Goal: Information Seeking & Learning: Check status

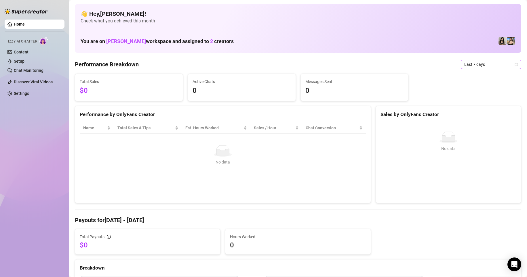
click at [285, 64] on span "Last 7 days" at bounding box center [490, 64] width 53 height 9
click at [285, 111] on div "Custom date" at bounding box center [485, 113] width 51 height 6
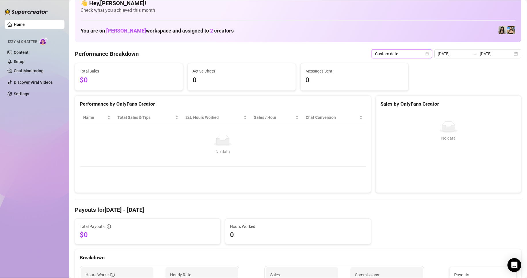
scroll to position [7, 0]
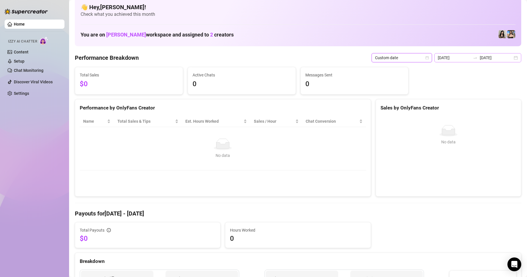
click at [285, 54] on div "2025-08-18 2025-08-25" at bounding box center [477, 57] width 87 height 9
click at [285, 60] on div "Custom date" at bounding box center [401, 57] width 60 height 9
click at [285, 108] on div "Custom date" at bounding box center [402, 106] width 51 height 6
click at [285, 58] on input "[DATE]" at bounding box center [453, 58] width 33 height 6
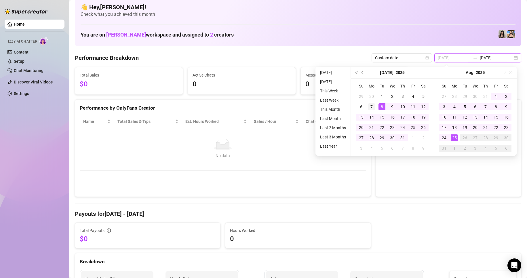
type input "[DATE]"
click at [285, 105] on div "7" at bounding box center [371, 106] width 7 height 7
type input "[DATE]"
click at [285, 108] on div "6" at bounding box center [474, 106] width 7 height 7
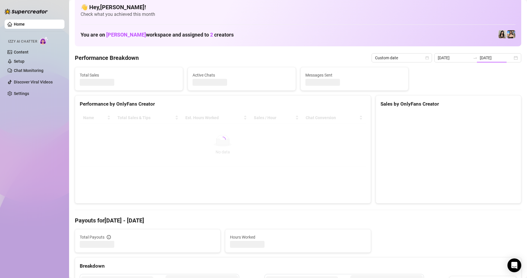
type input "[DATE]"
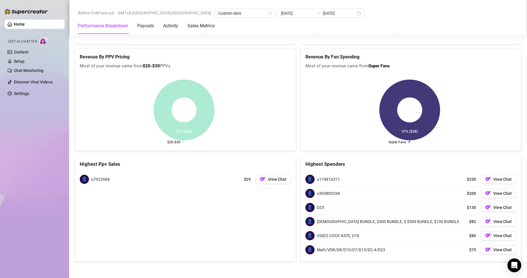
scroll to position [735, 0]
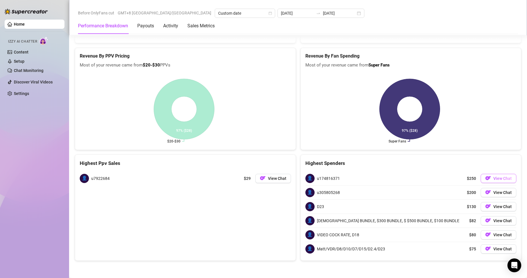
click at [285, 179] on span "View Chat" at bounding box center [502, 178] width 18 height 5
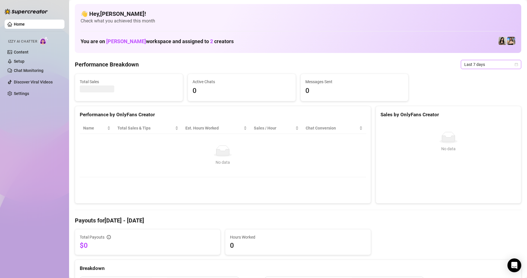
click at [467, 66] on span "Last 7 days" at bounding box center [490, 64] width 53 height 9
click at [489, 110] on div "Custom date" at bounding box center [485, 113] width 51 height 6
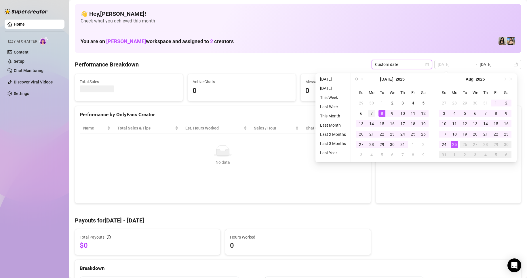
type input "[DATE]"
click at [374, 111] on div "7" at bounding box center [371, 113] width 7 height 7
type input "[DATE]"
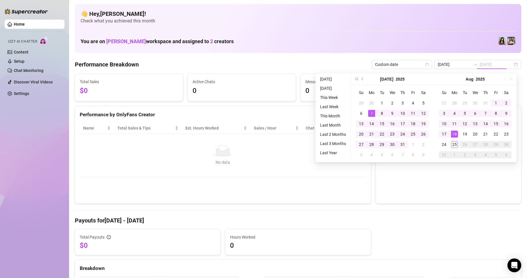
click at [372, 113] on div "7" at bounding box center [371, 113] width 7 height 7
type input "[DATE]"
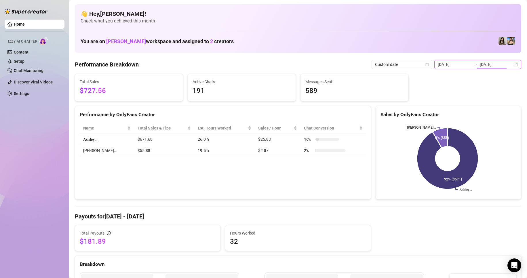
click at [481, 67] on input "[DATE]" at bounding box center [495, 64] width 33 height 6
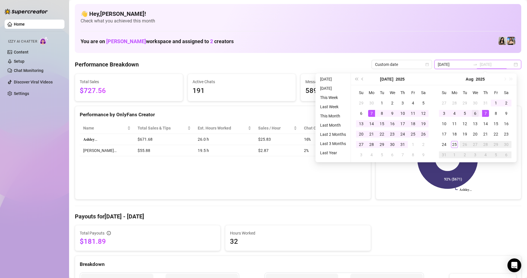
type input "[DATE]"
click at [475, 115] on div "6" at bounding box center [474, 113] width 7 height 7
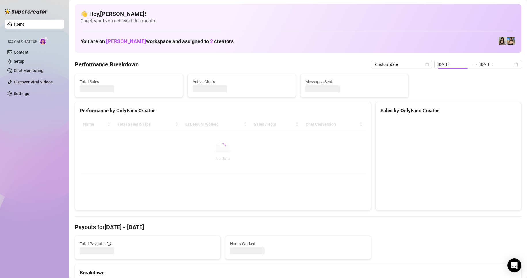
type input "[DATE]"
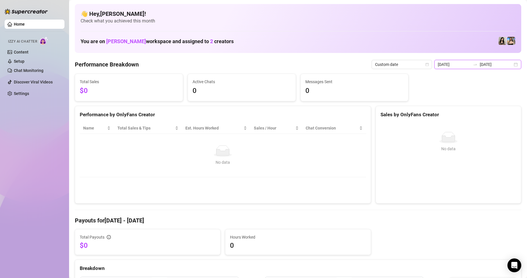
click at [453, 66] on input "[DATE]" at bounding box center [453, 64] width 33 height 6
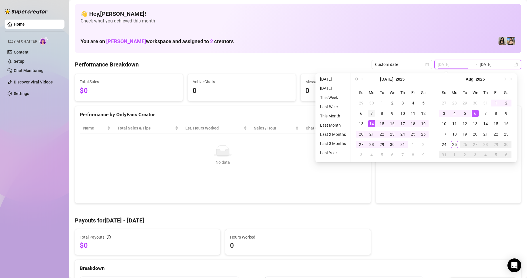
type input "[DATE]"
click at [374, 113] on div "7" at bounding box center [371, 113] width 7 height 7
type input "[DATE]"
click at [475, 115] on div "6" at bounding box center [474, 113] width 7 height 7
type input "[DATE]"
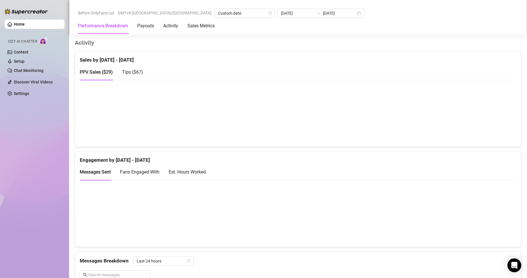
scroll to position [243, 0]
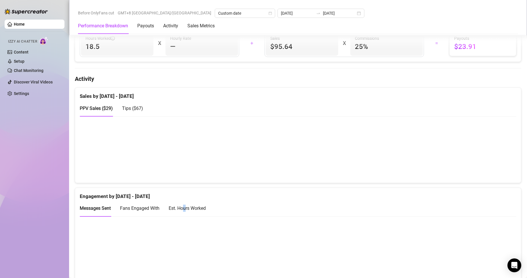
click at [185, 209] on div "Est. Hours Worked" at bounding box center [187, 207] width 37 height 7
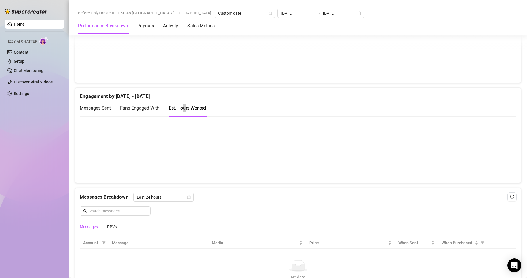
scroll to position [349, 0]
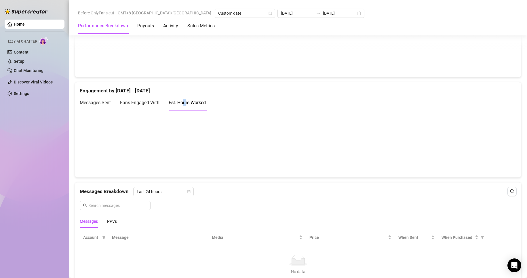
click at [89, 151] on canvas at bounding box center [295, 144] width 431 height 58
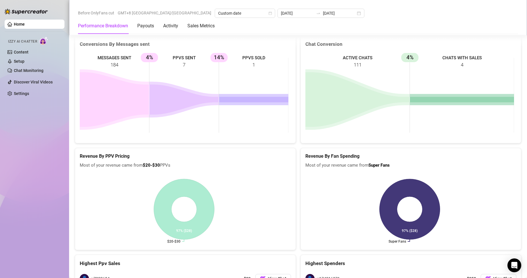
scroll to position [735, 0]
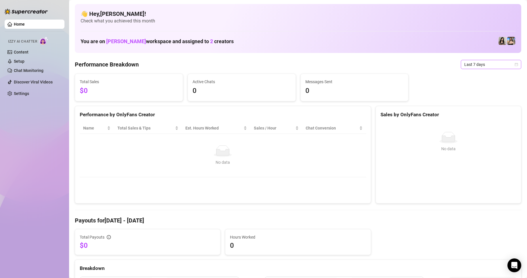
click at [478, 62] on span "Last 7 days" at bounding box center [490, 64] width 53 height 9
